Goal: Task Accomplishment & Management: Complete application form

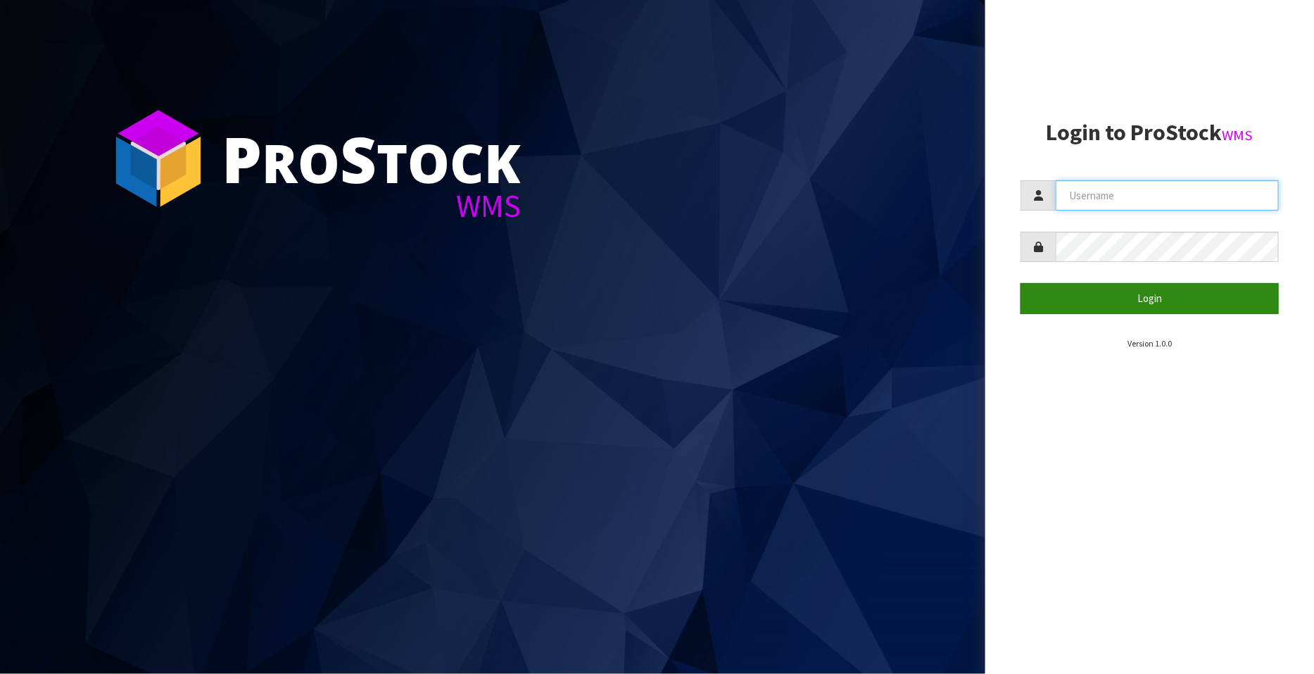
type input "FLOWAPAC"
click at [1150, 296] on button "Login" at bounding box center [1149, 298] width 258 height 30
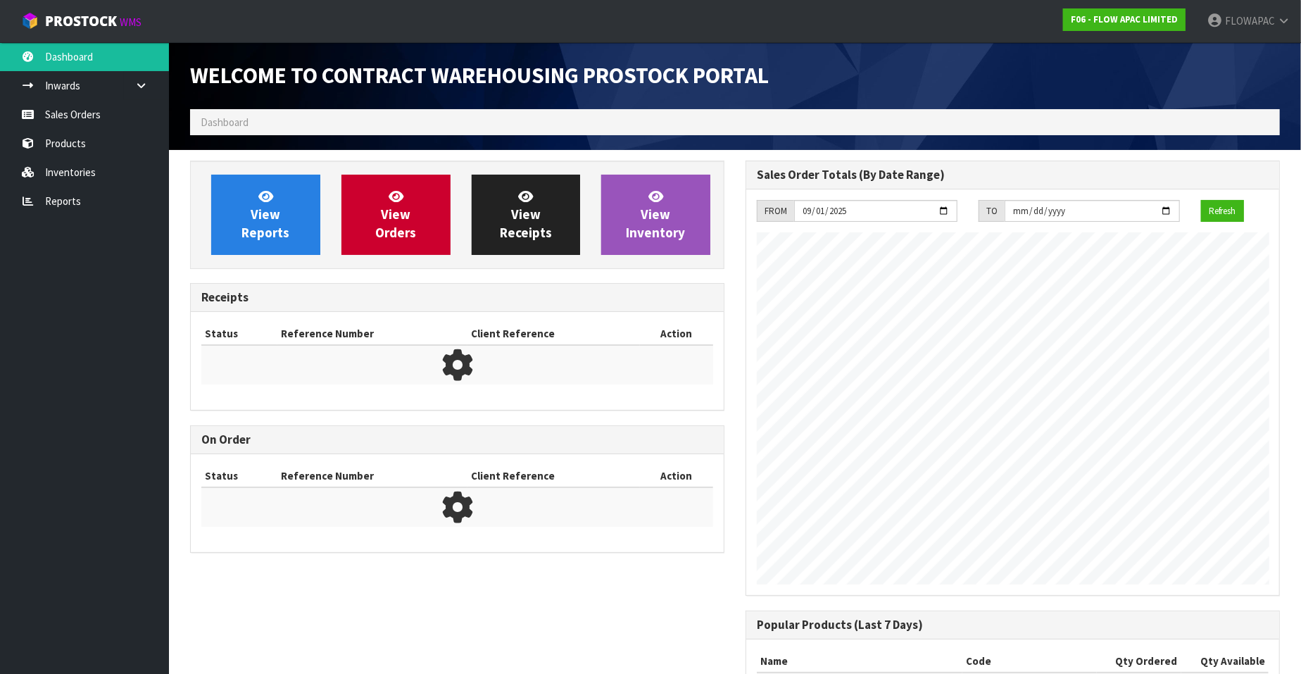
scroll to position [778, 555]
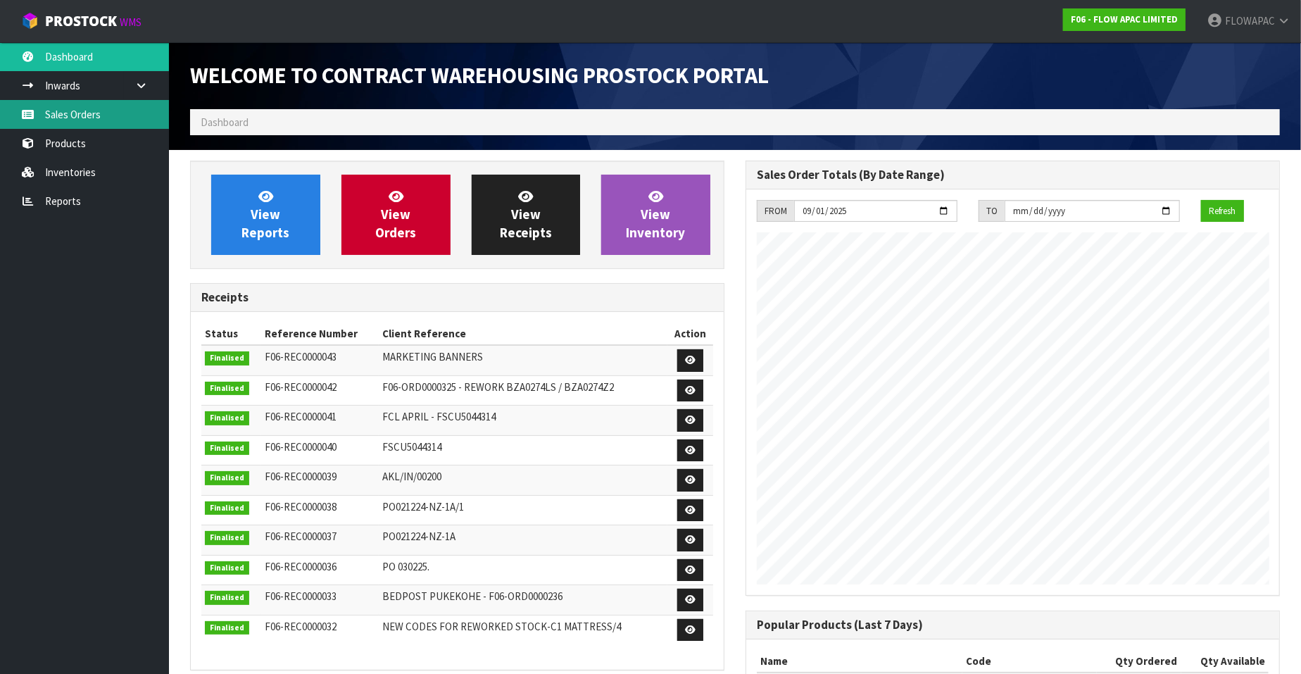
click at [89, 118] on link "Sales Orders" at bounding box center [84, 114] width 169 height 29
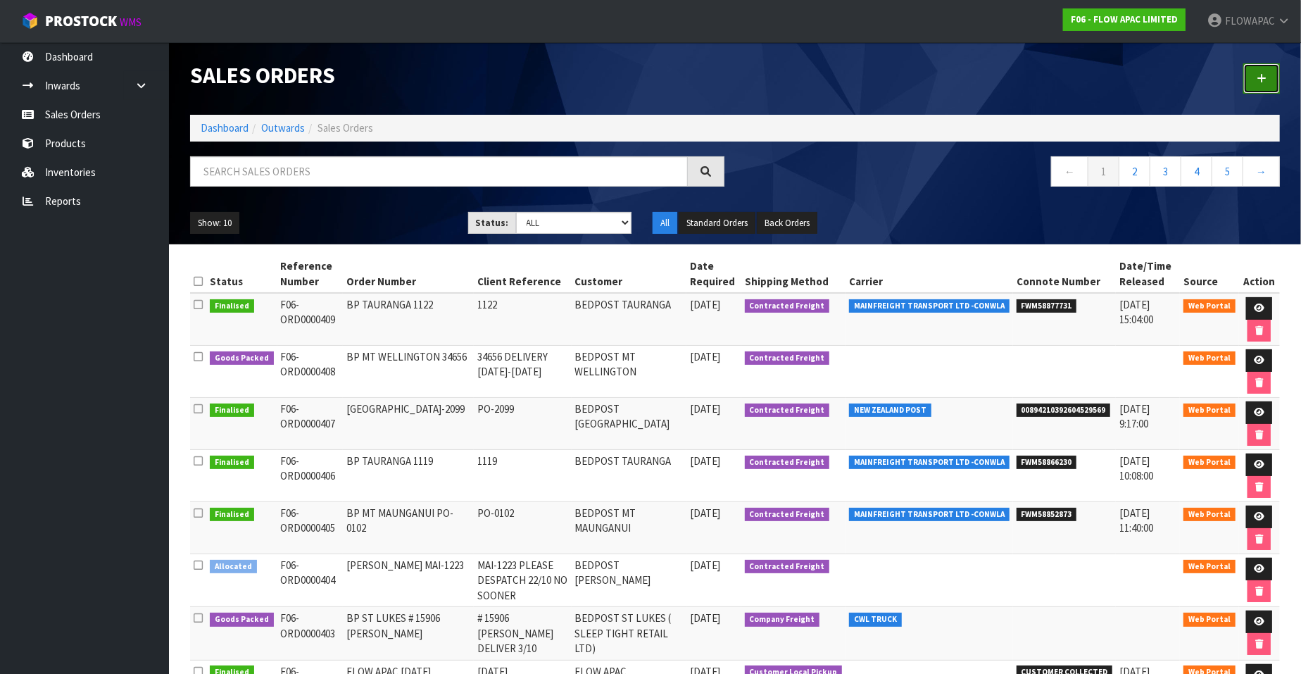
click at [1264, 80] on icon at bounding box center [1261, 78] width 10 height 11
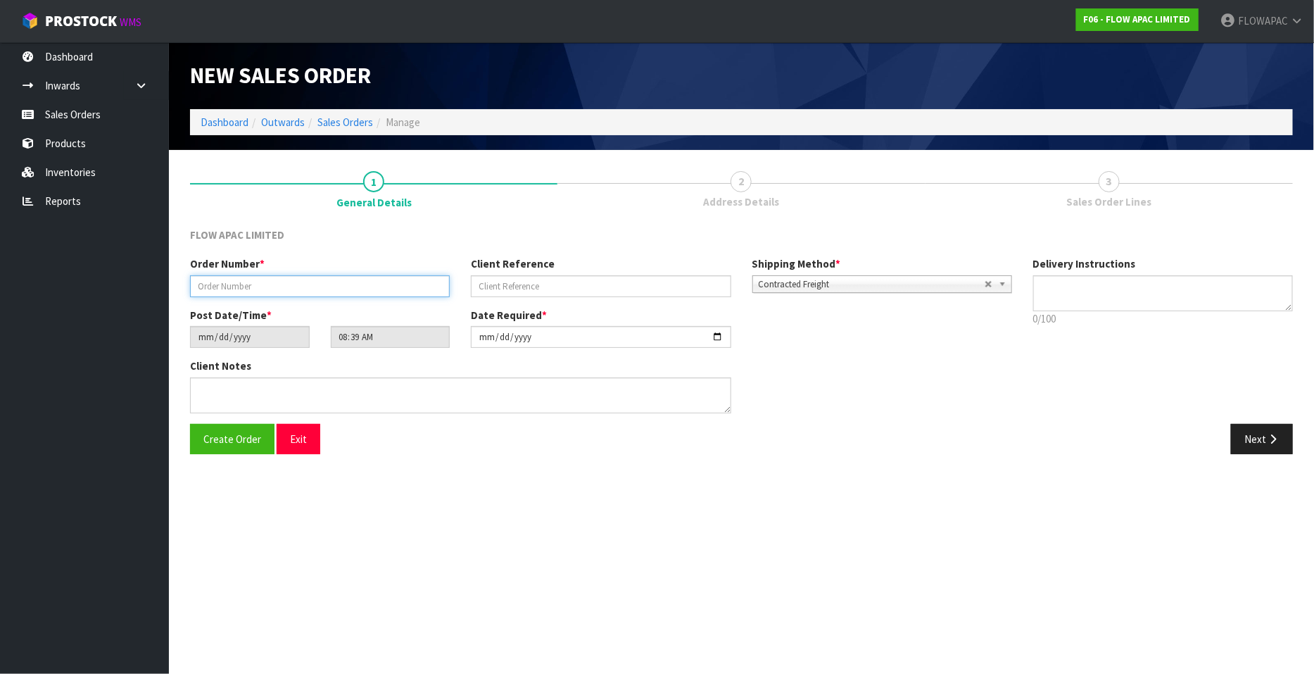
click at [335, 291] on input "text" at bounding box center [320, 286] width 260 height 22
type input "BP CHRISTCHURCH 300925"
type input "SHOW BANNER"
click at [718, 336] on input "[DATE]" at bounding box center [601, 337] width 260 height 22
click at [236, 441] on span "Create Order" at bounding box center [232, 438] width 58 height 13
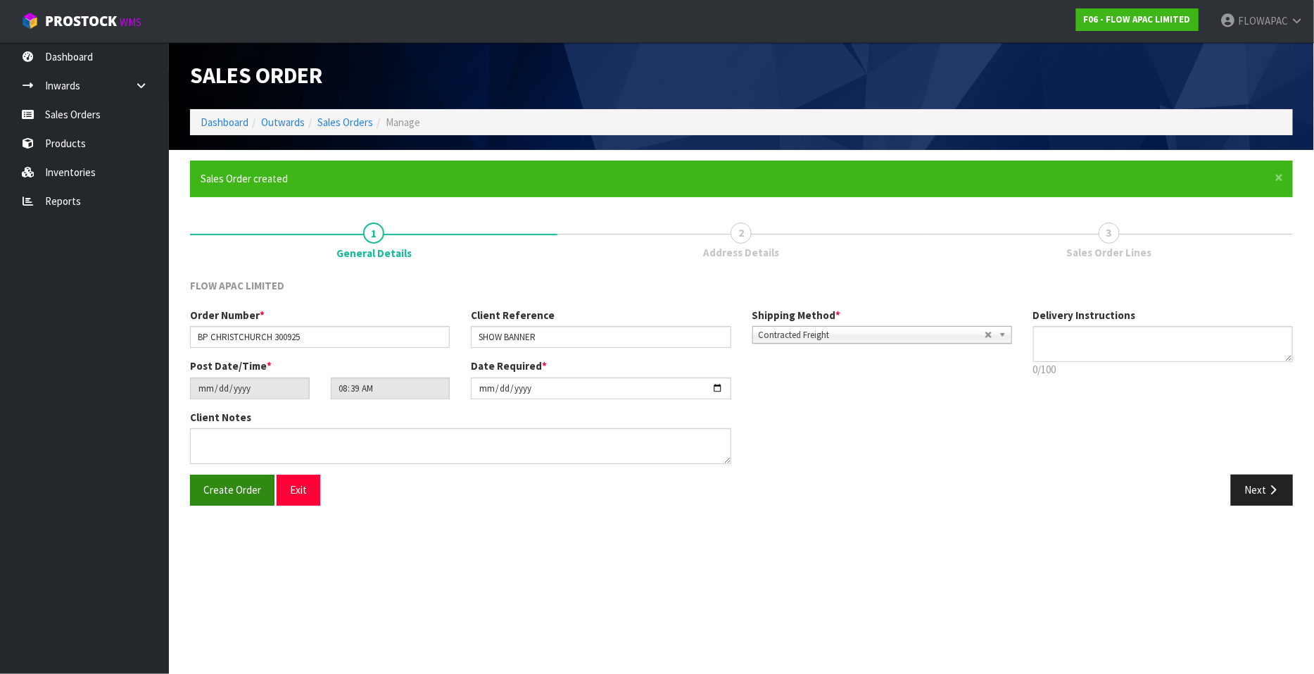
type input "11:39:00.000"
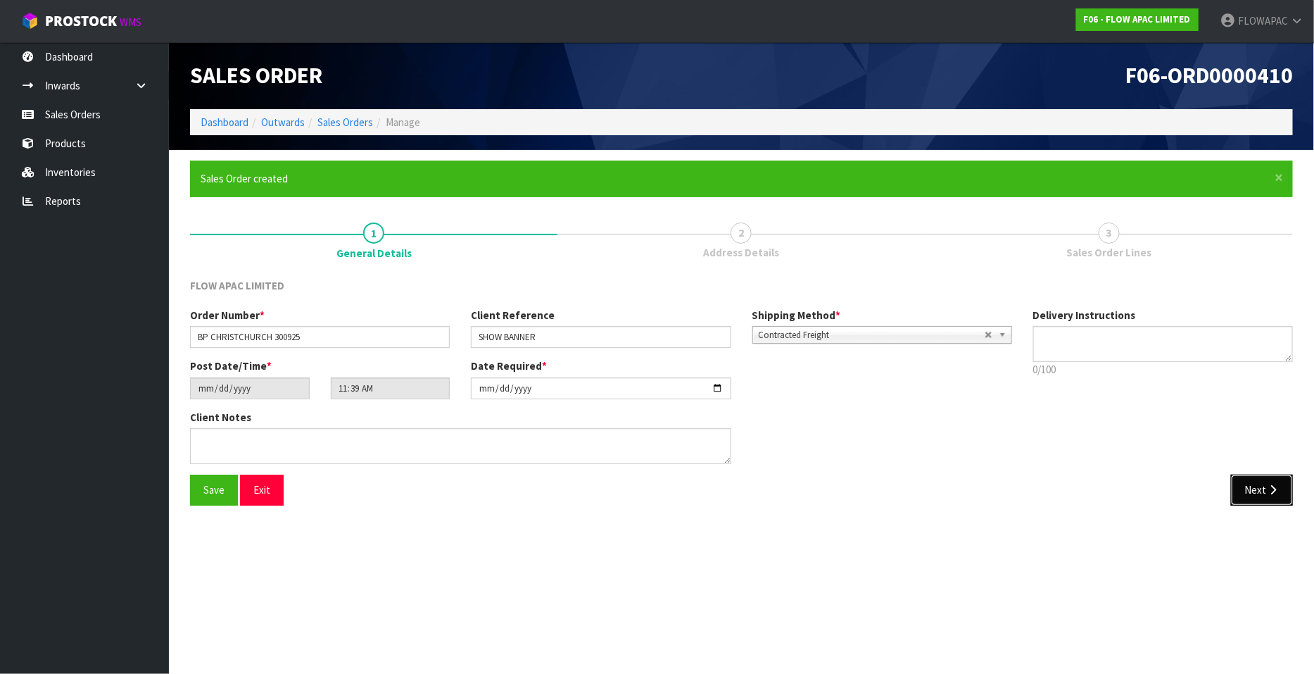
click at [1262, 491] on button "Next" at bounding box center [1262, 489] width 62 height 30
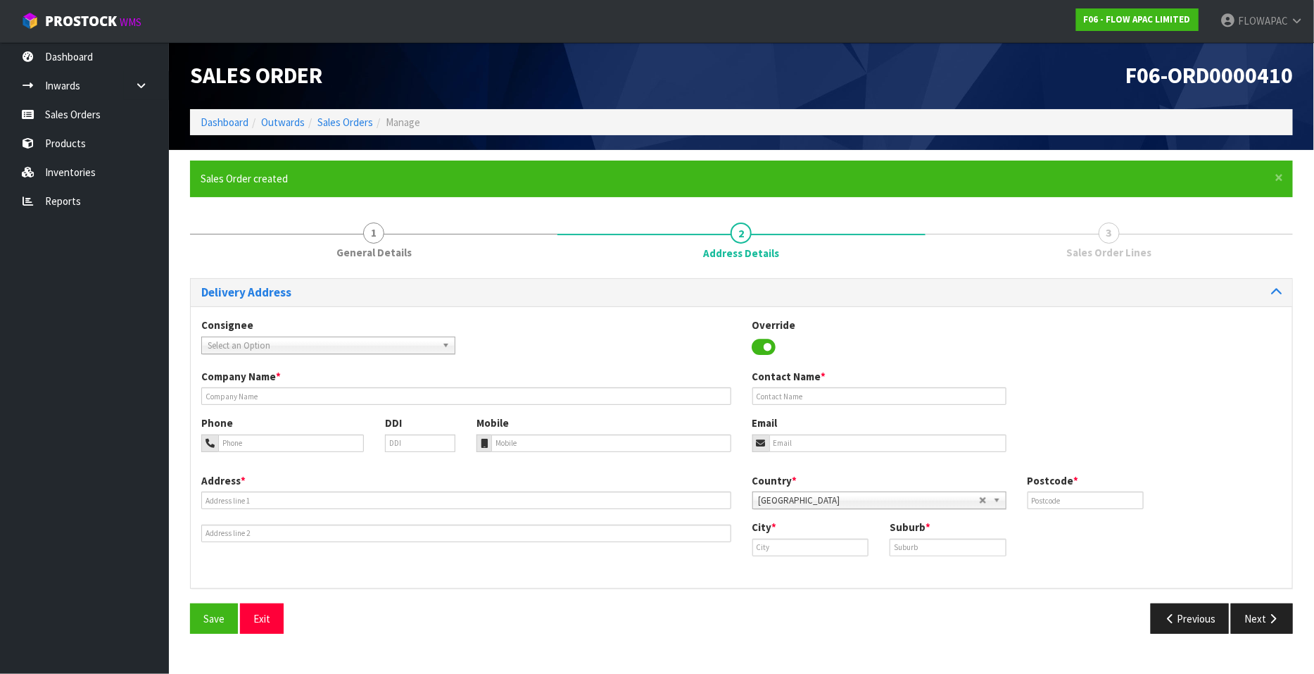
click at [267, 343] on span "Select an Option" at bounding box center [322, 345] width 229 height 17
type input "bedpost chr"
click at [326, 384] on li "BEDPOSCHC - BEDPOST CHR ISTCHURCH" at bounding box center [328, 386] width 247 height 18
type input "BEDPOST [GEOGRAPHIC_DATA]"
type input "[PERSON_NAME]"
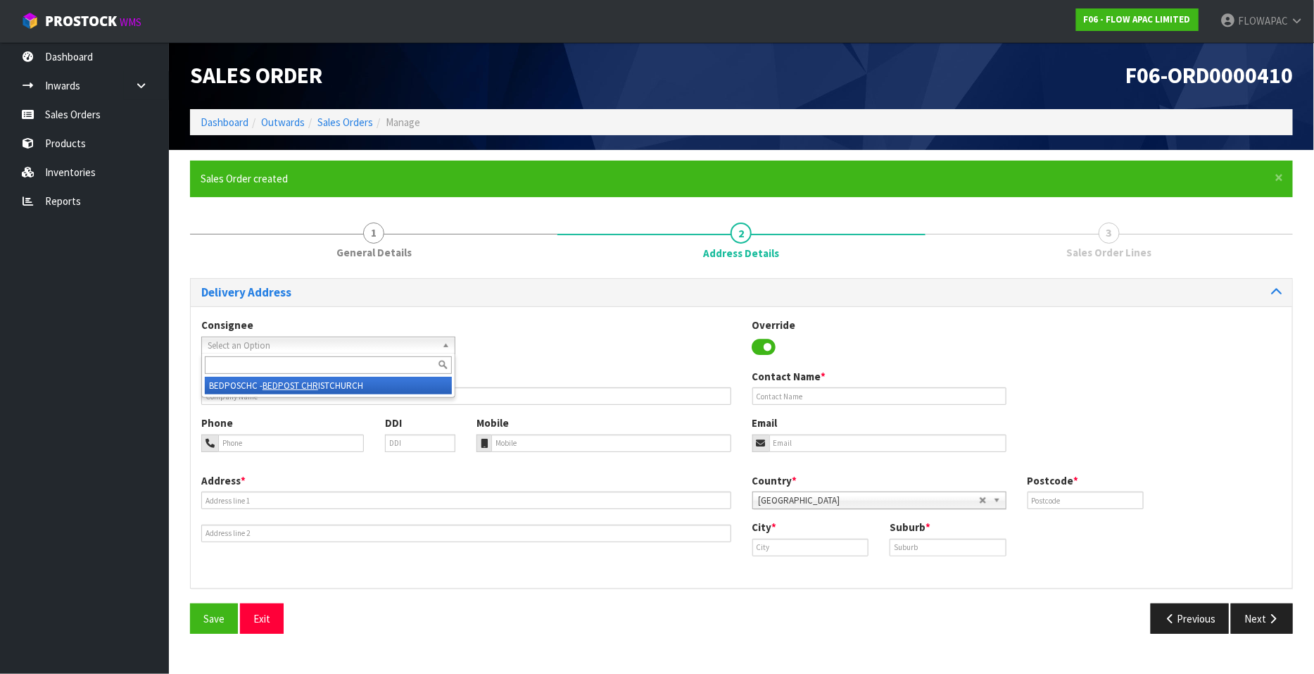
type input "03 421 6997"
type input "[PERSON_NAME][EMAIL_ADDRESS][DOMAIN_NAME]"
type input "[STREET_ADDRESS][PERSON_NAME]"
type input "8011"
type input "[GEOGRAPHIC_DATA]"
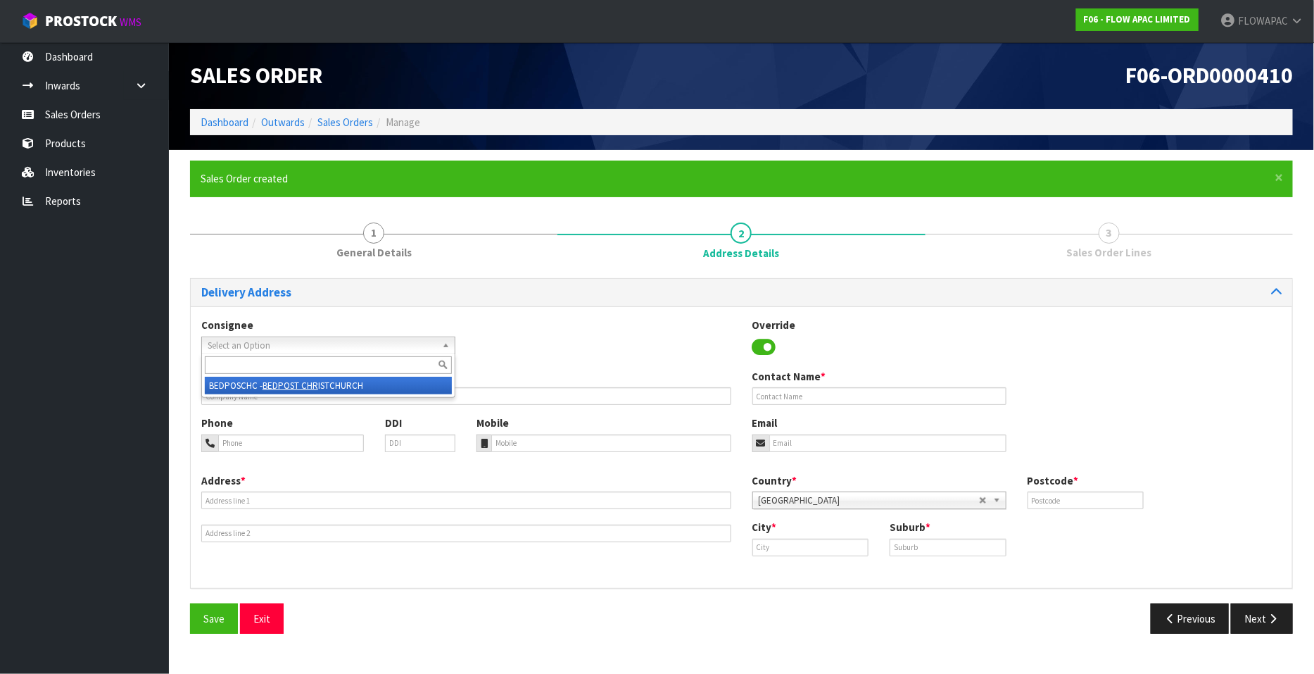
type input "[PERSON_NAME]"
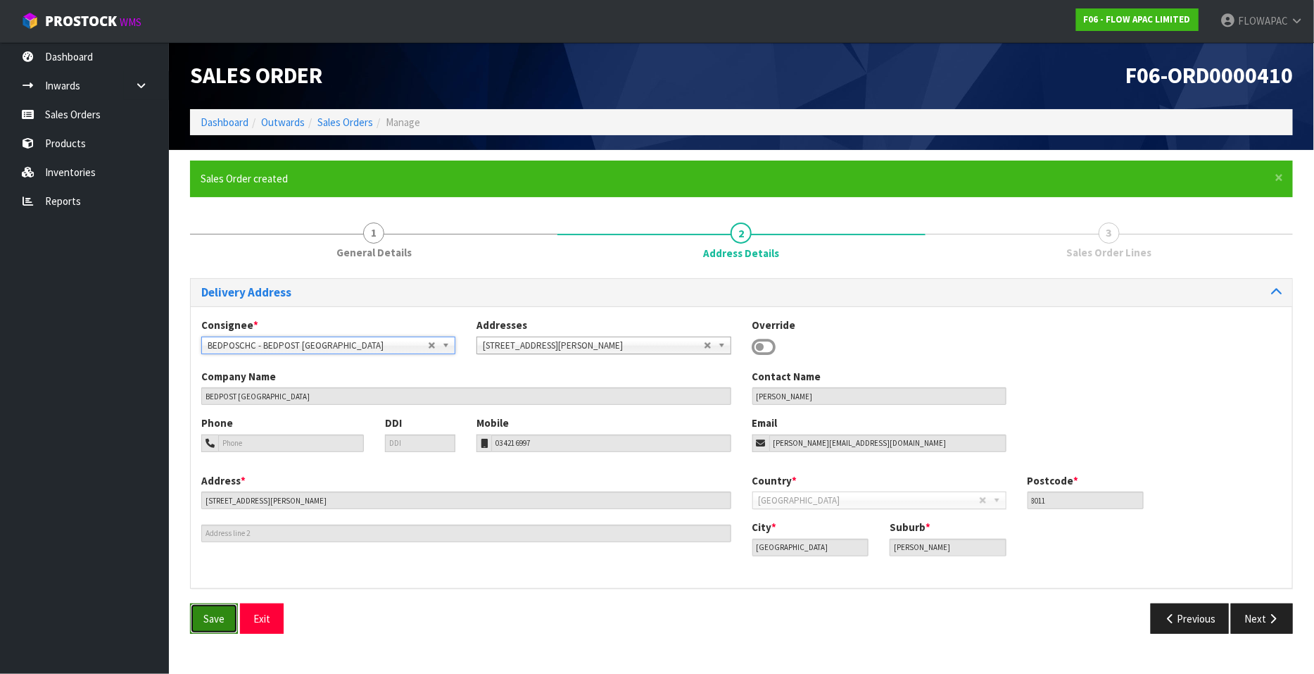
click at [218, 615] on span "Save" at bounding box center [213, 618] width 21 height 13
click at [1270, 620] on icon "button" at bounding box center [1272, 618] width 13 height 11
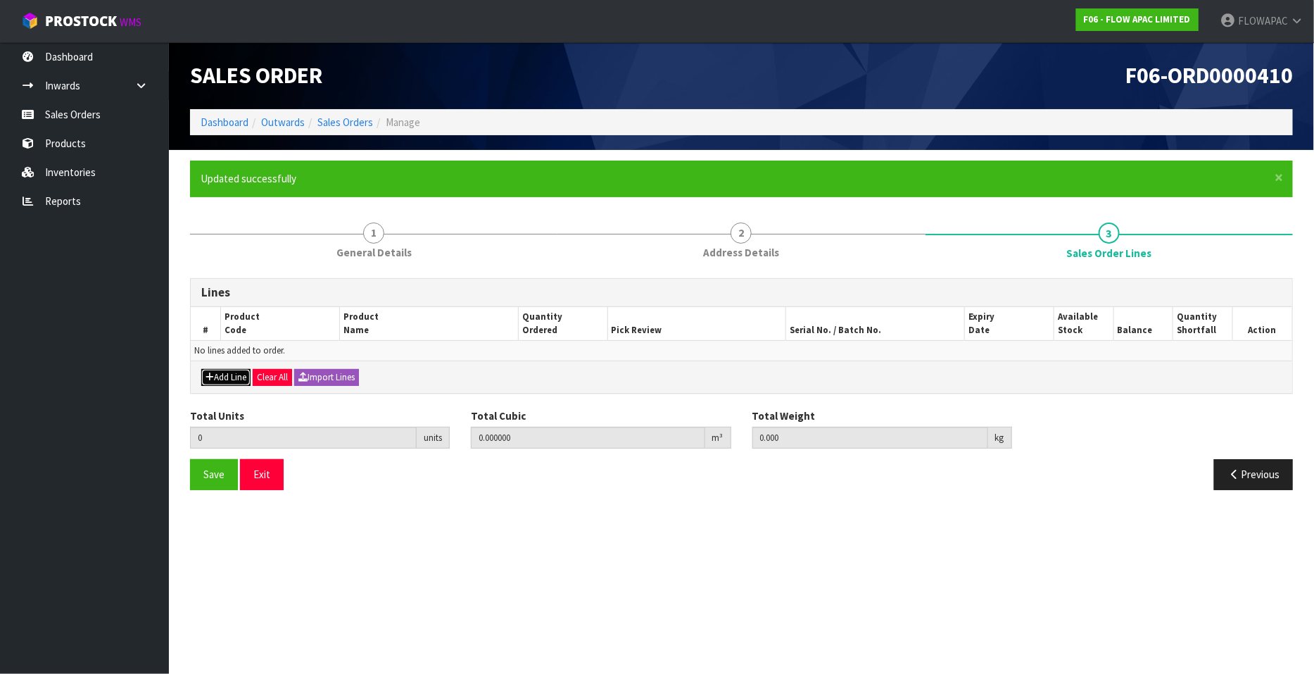
click at [232, 377] on button "Add Line" at bounding box center [225, 377] width 49 height 17
type input "0"
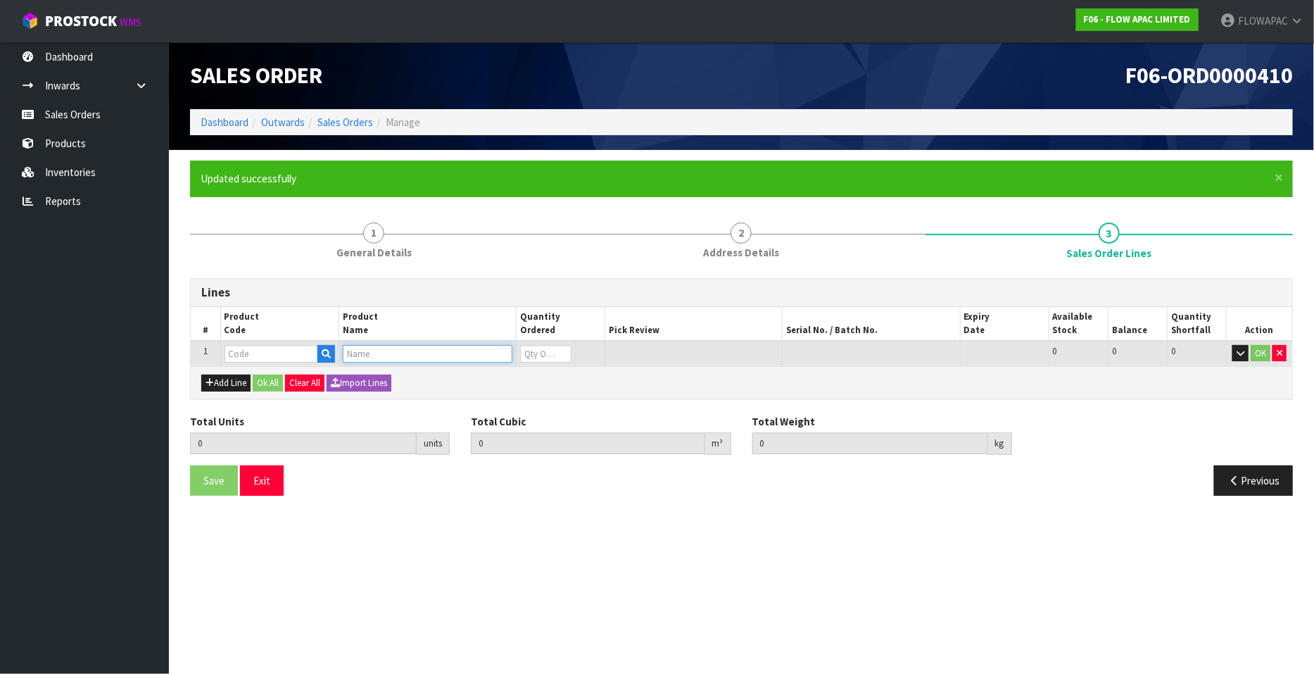
click at [358, 353] on input "text" at bounding box center [428, 354] width 170 height 18
type input "B"
click at [271, 350] on input "text" at bounding box center [272, 354] width 94 height 18
type input "BANN"
click at [279, 384] on link "BANN ER1" at bounding box center [280, 376] width 111 height 19
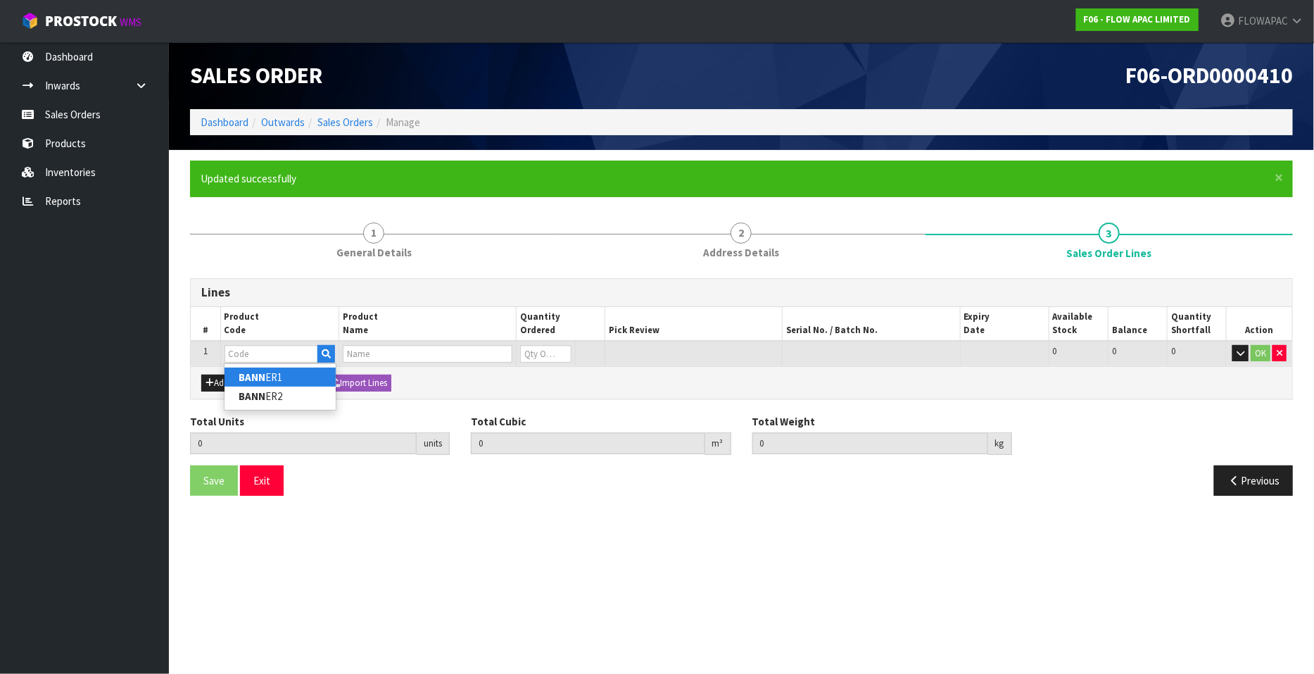
type input "BANNER1"
type input "0.000000"
type input "0.000"
type input "WALL BANNERS 2 OF"
type input "0"
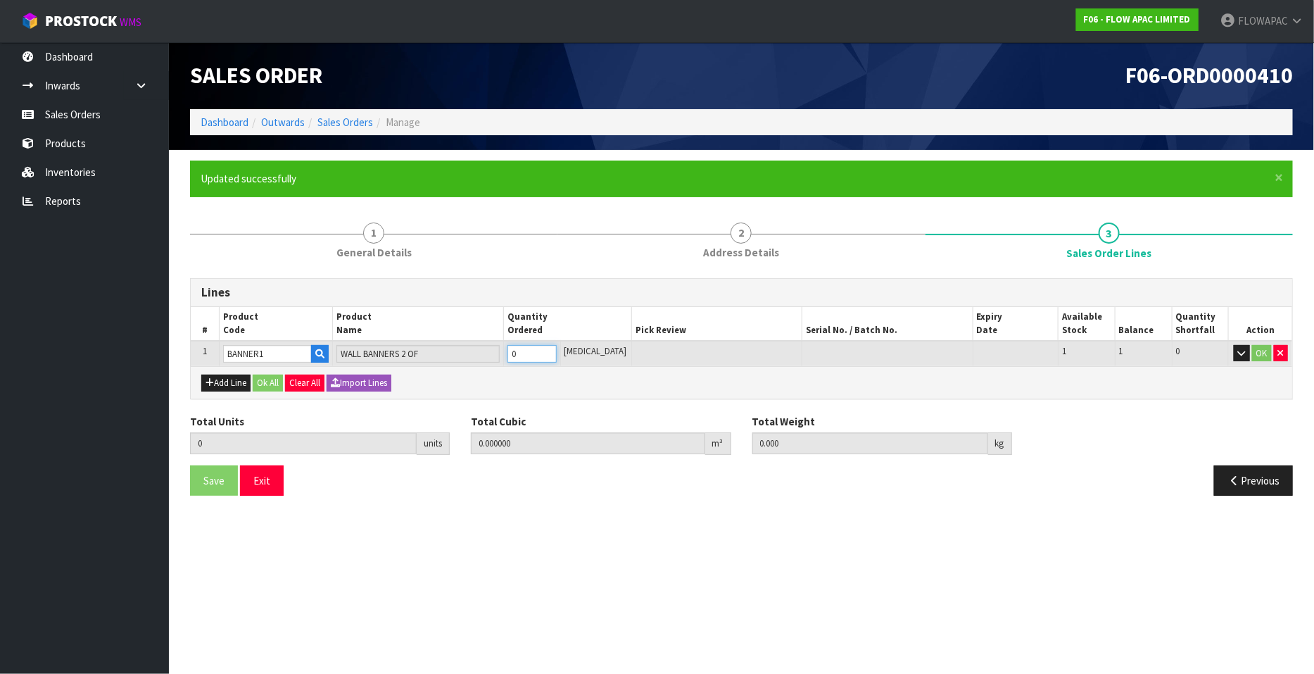
type input "1"
type input "0.009971"
type input "2.9"
type input "1"
click at [557, 348] on input "1" at bounding box center [531, 354] width 49 height 18
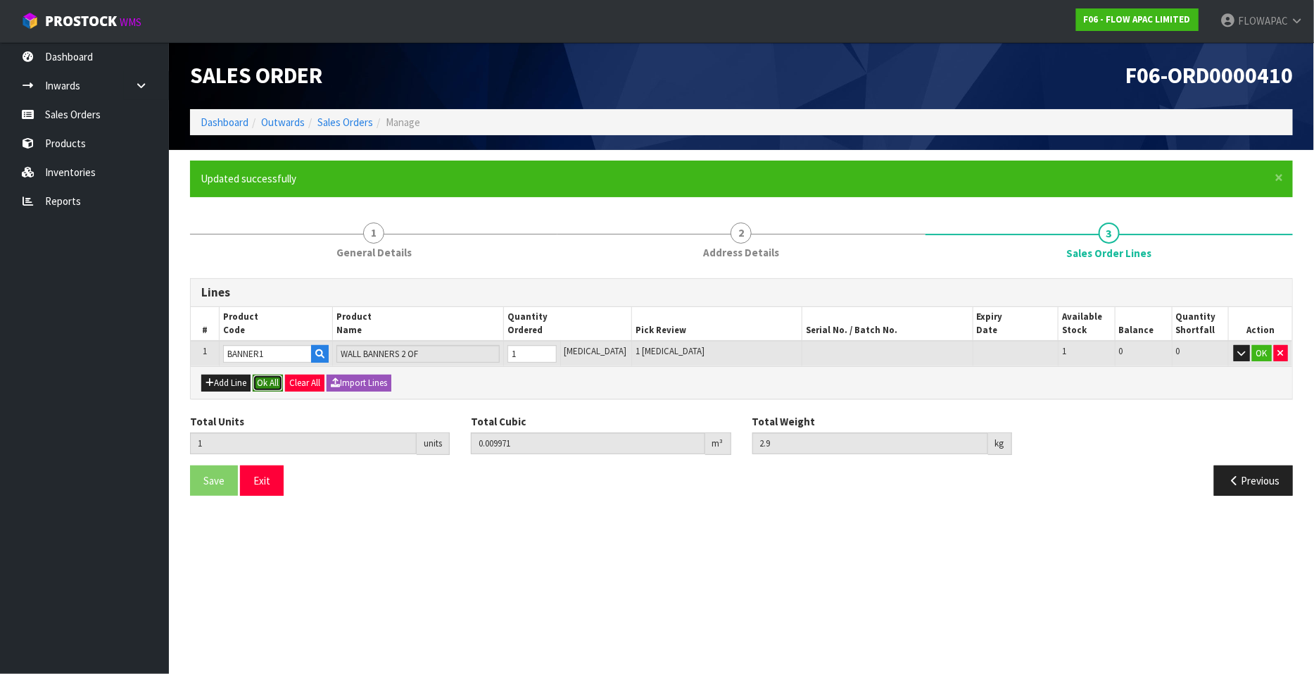
click at [267, 386] on button "Ok All" at bounding box center [268, 382] width 30 height 17
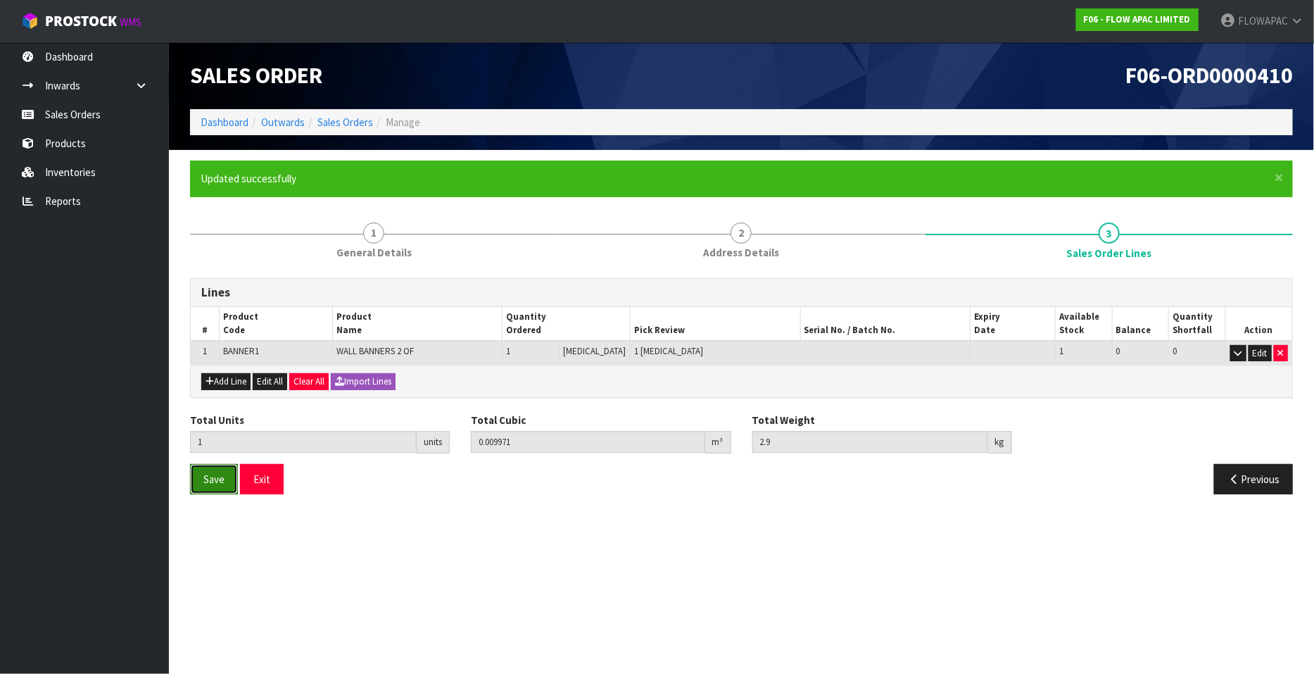
click at [213, 476] on span "Save" at bounding box center [213, 478] width 21 height 13
click at [264, 476] on button "Exit" at bounding box center [262, 479] width 44 height 30
